Goal: Find specific page/section: Find specific page/section

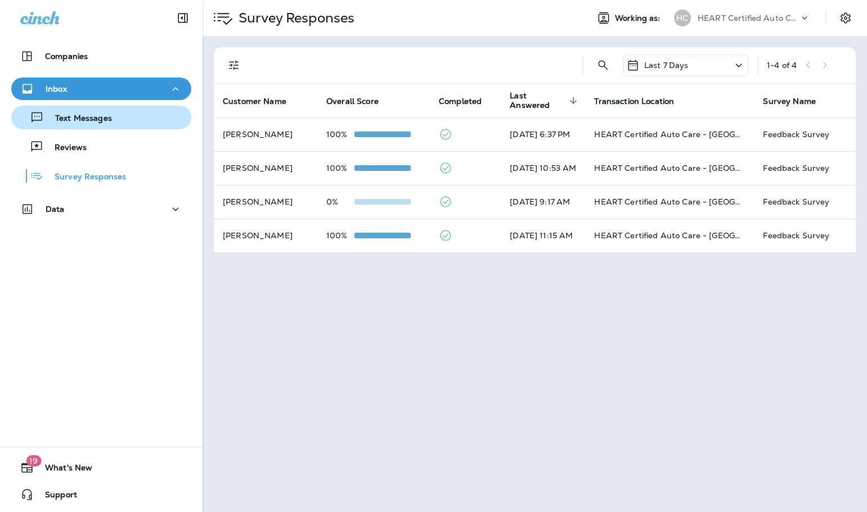
click at [65, 116] on p "Text Messages" at bounding box center [78, 119] width 68 height 11
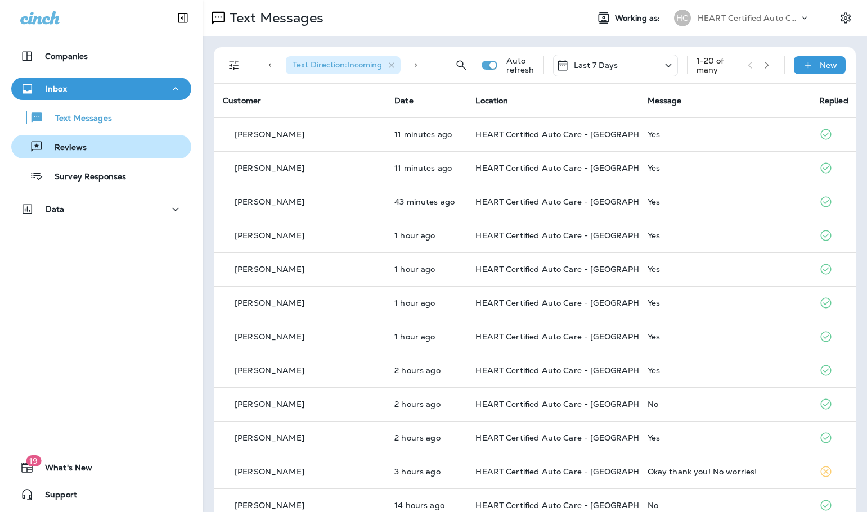
click at [78, 145] on p "Reviews" at bounding box center [64, 148] width 43 height 11
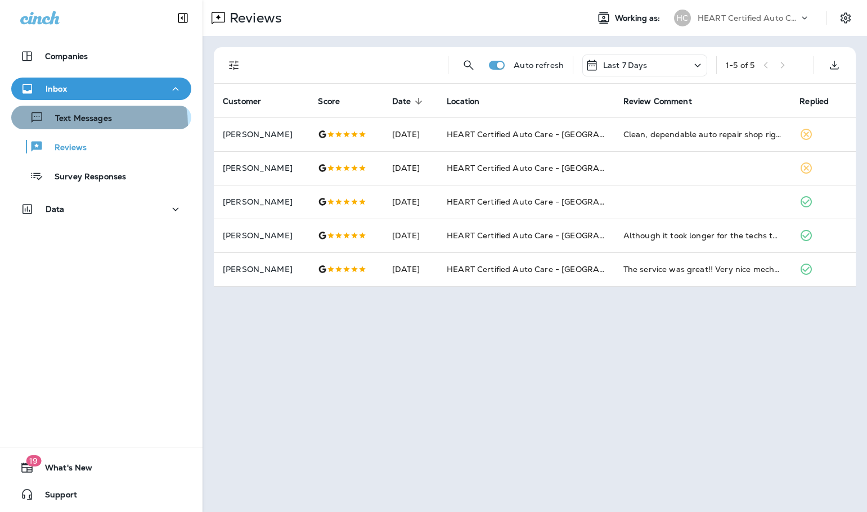
click at [87, 125] on div "Text Messages" at bounding box center [64, 117] width 96 height 17
